Goal: Navigation & Orientation: Find specific page/section

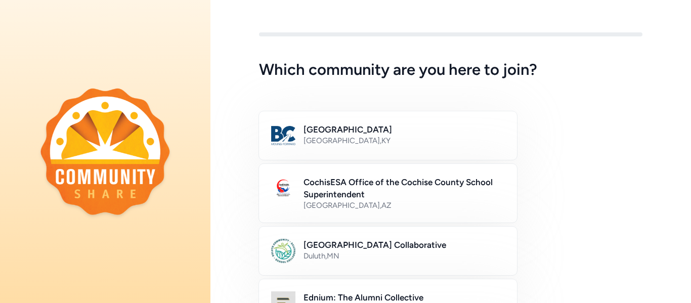
click at [555, 149] on div "Bullitt County Public Schools [GEOGRAPHIC_DATA] , [GEOGRAPHIC_DATA]" at bounding box center [451, 135] width 384 height 49
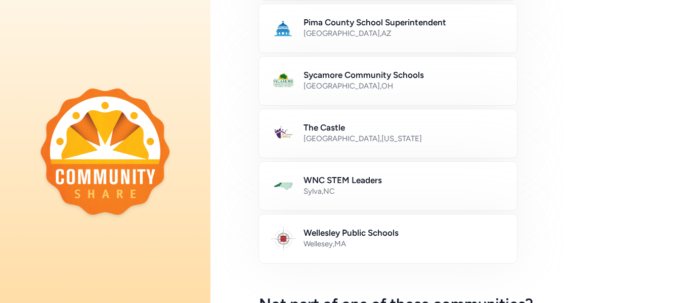
scroll to position [557, 0]
